Goal: Task Accomplishment & Management: Manage account settings

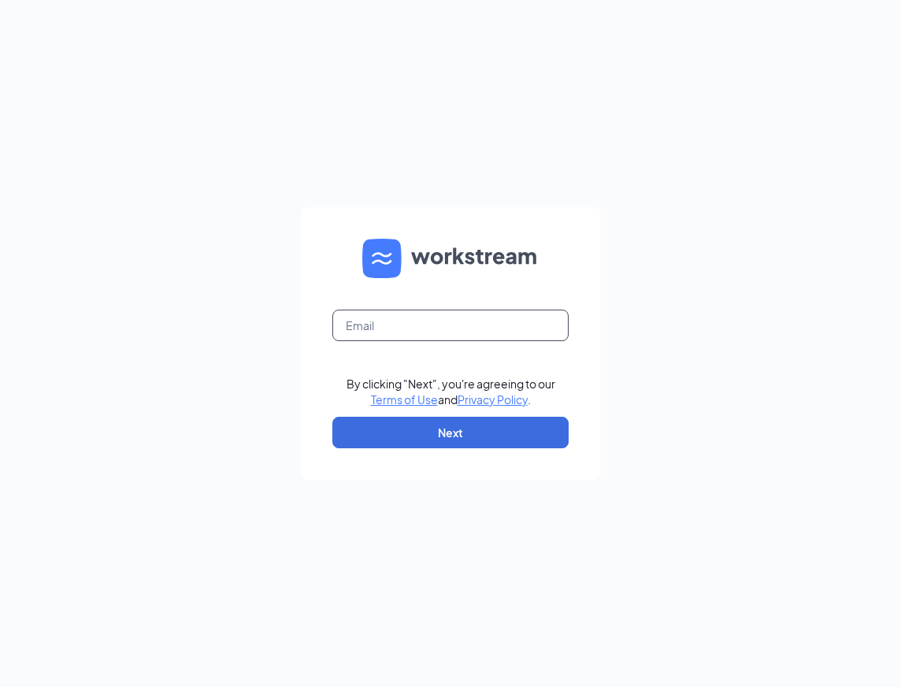
click at [362, 315] on input "text" at bounding box center [450, 326] width 236 height 32
type input "[PERSON_NAME][EMAIL_ADDRESS][DOMAIN_NAME]"
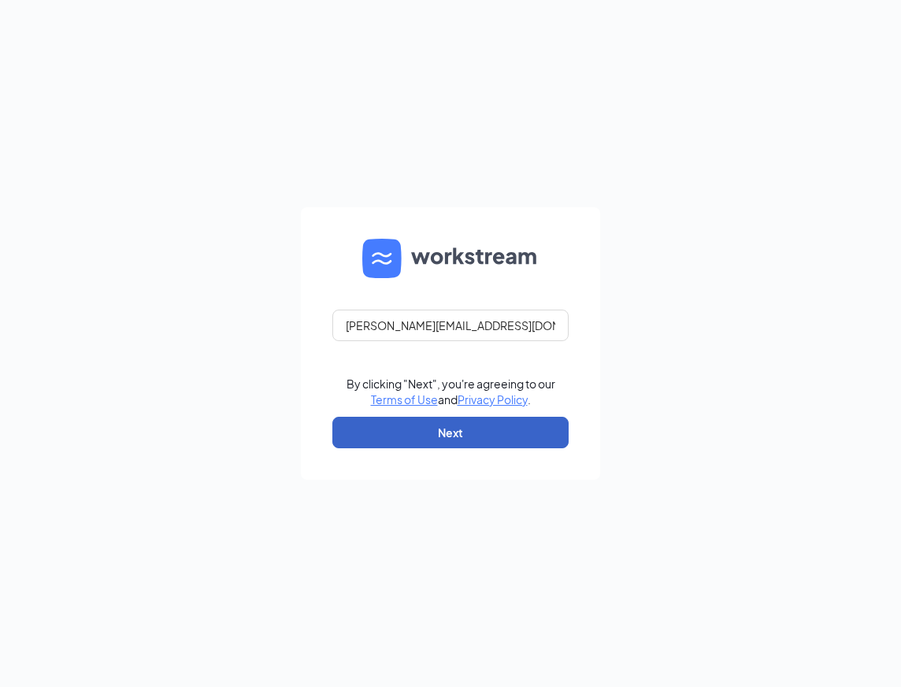
click at [428, 436] on button "Next" at bounding box center [450, 433] width 236 height 32
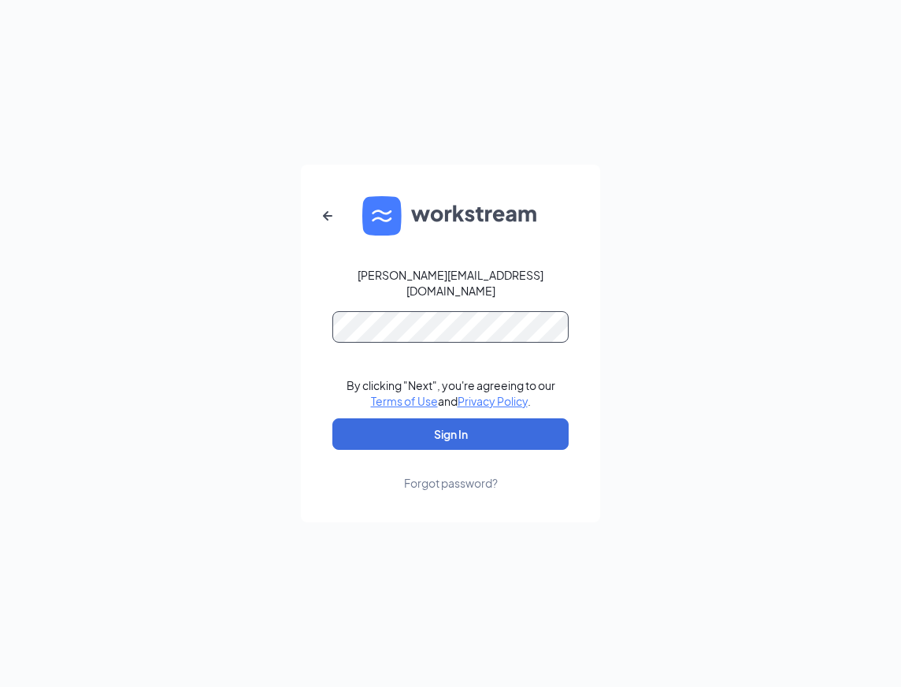
click at [332, 418] on button "Sign In" at bounding box center [450, 434] width 236 height 32
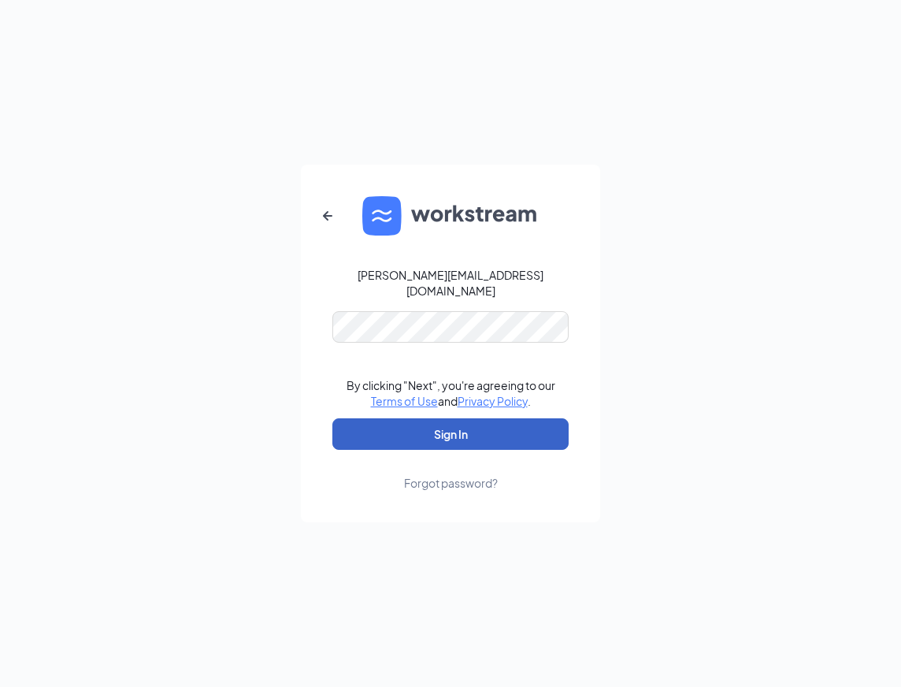
click at [450, 432] on button "Sign In" at bounding box center [450, 434] width 236 height 32
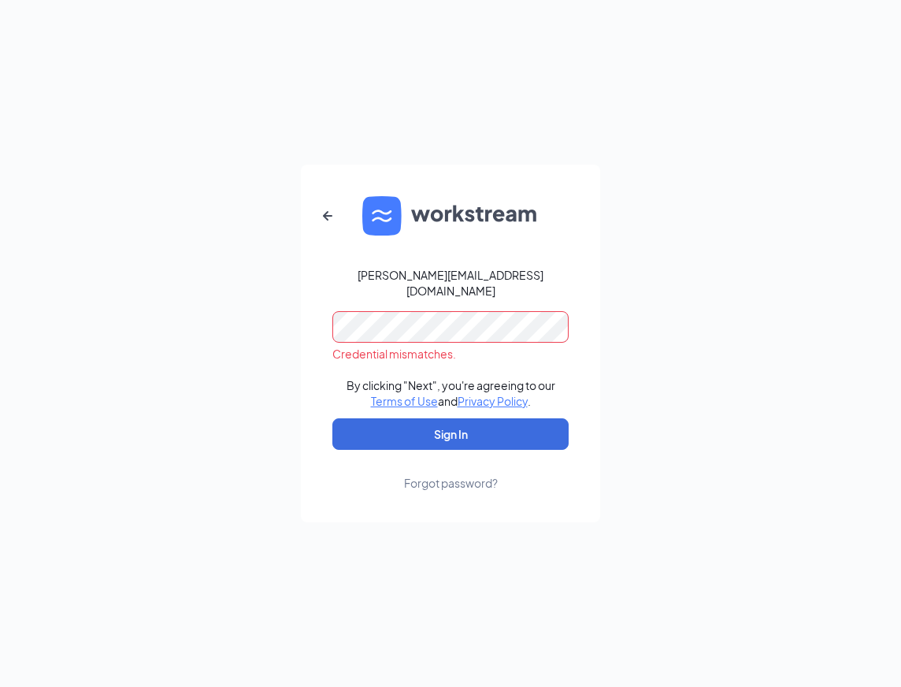
click at [448, 476] on div "Forgot password?" at bounding box center [451, 483] width 94 height 16
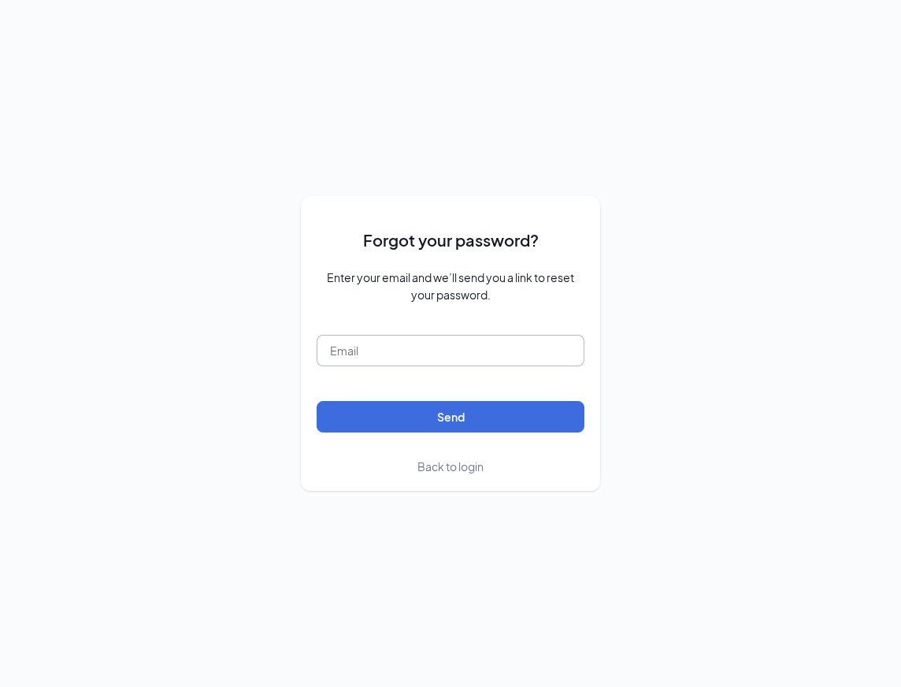
click at [377, 354] on input "text" at bounding box center [451, 351] width 268 height 32
type input "[PERSON_NAME][EMAIL_ADDRESS][DOMAIN_NAME]"
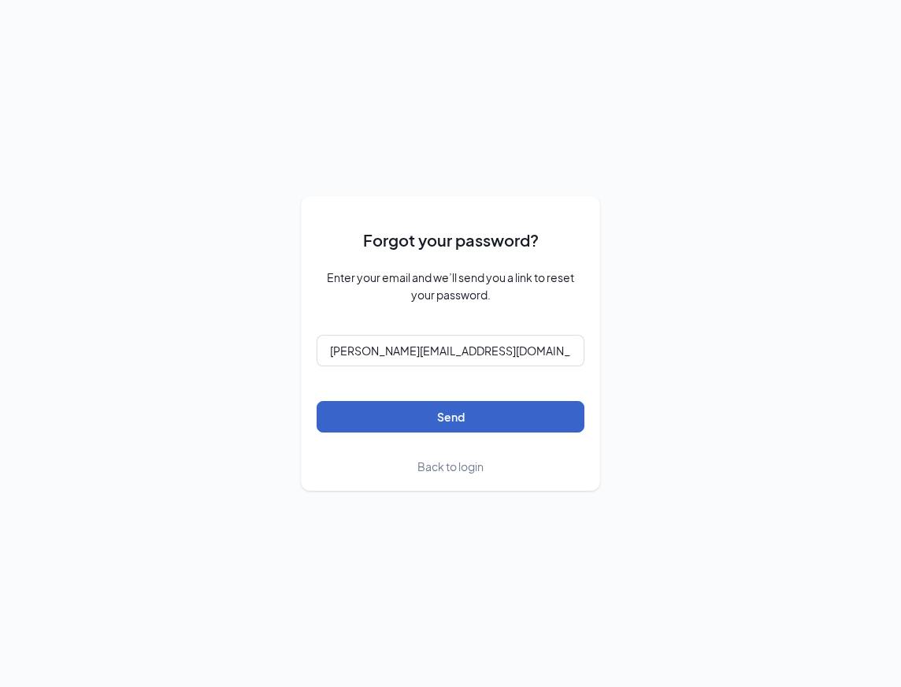
click at [396, 418] on button "Send" at bounding box center [451, 417] width 268 height 32
